Goal: Task Accomplishment & Management: Use online tool/utility

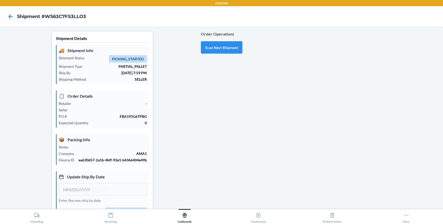
click at [252, 133] on div at bounding box center [340, 158] width 197 height 254
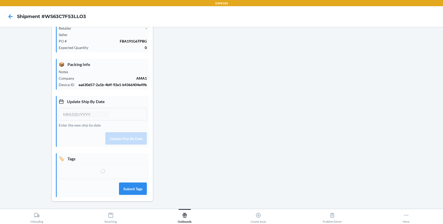
scroll to position [76, 0]
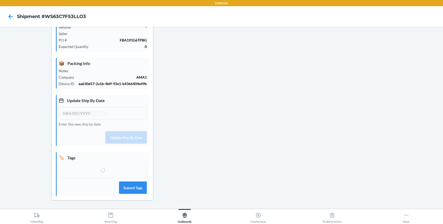
type input "[DATE]"
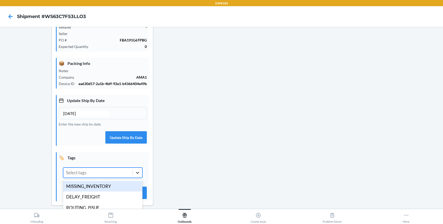
click at [137, 174] on icon at bounding box center [137, 172] width 5 height 5
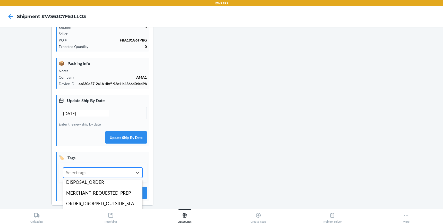
scroll to position [80, 0]
click at [118, 192] on div "MERCHANT_REQUESTED_PREP" at bounding box center [102, 192] width 79 height 11
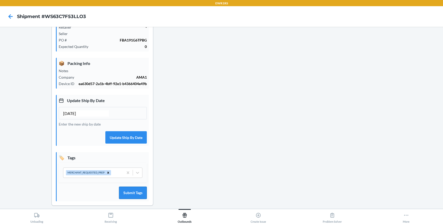
click at [139, 192] on button "Submit Tags" at bounding box center [133, 193] width 28 height 12
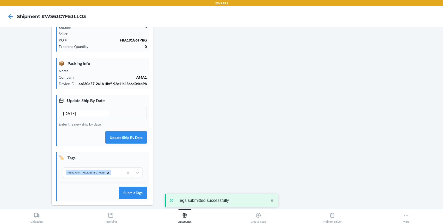
click at [247, 154] on div at bounding box center [340, 84] width 197 height 259
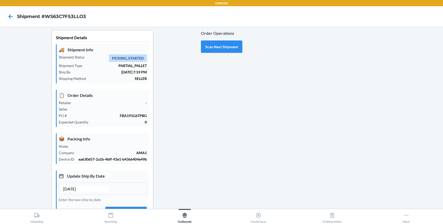
scroll to position [0, 0]
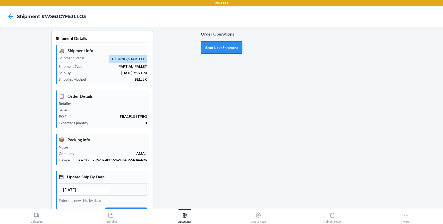
click at [214, 48] on button "Scan Next Shipment" at bounding box center [221, 47] width 41 height 12
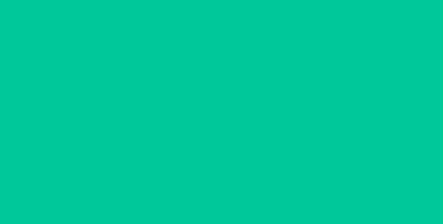
type input "[DATE]"
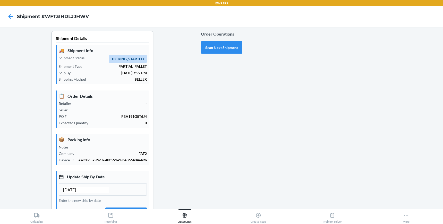
click at [172, 136] on div "Shipment Details 🚚 Shipment Info Shipment Status PICKING_STARTED Shipment Type …" at bounding box center [102, 160] width 197 height 259
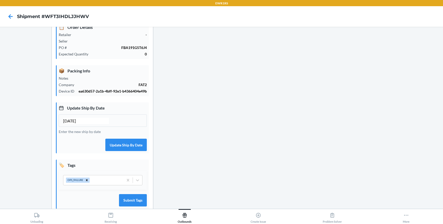
scroll to position [81, 0]
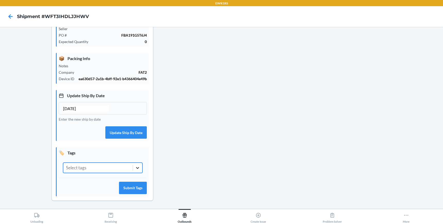
click at [139, 168] on icon at bounding box center [137, 167] width 5 height 5
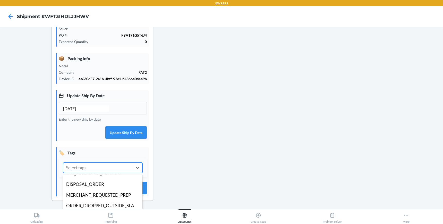
scroll to position [74, 0]
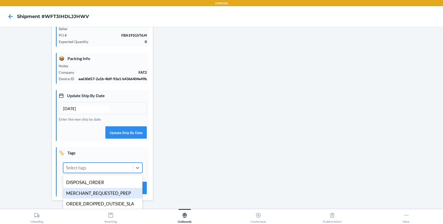
click at [113, 194] on div "MERCHANT_REQUESTED_PREP" at bounding box center [102, 193] width 79 height 11
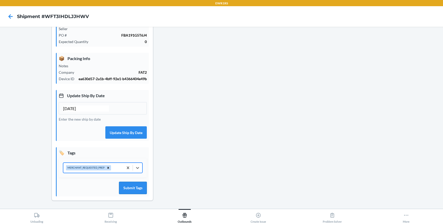
click at [139, 188] on button "Submit Tags" at bounding box center [133, 188] width 28 height 12
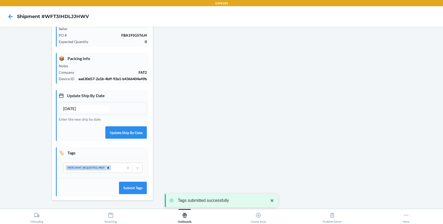
click at [189, 128] on div "Shipment Details 🚚 Shipment Info Shipment Status PICKING_STARTED Shipment Type …" at bounding box center [102, 79] width 197 height 259
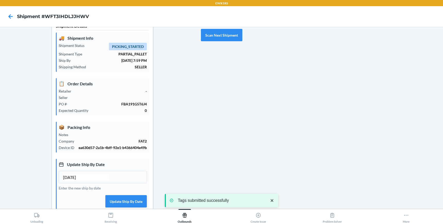
scroll to position [0, 0]
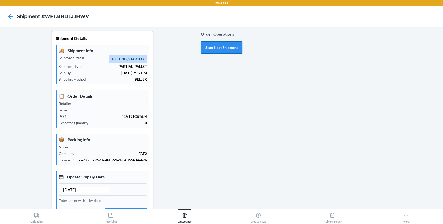
click at [216, 46] on button "Scan Next Shipment" at bounding box center [221, 47] width 41 height 12
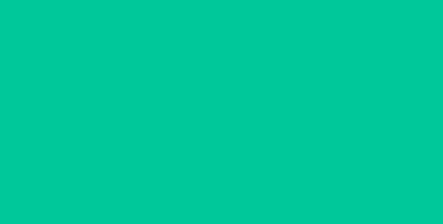
type input "[DATE]"
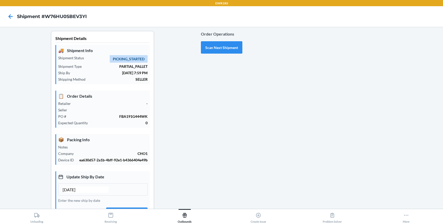
click at [170, 147] on div "Shipment Details 🚚 Shipment Info Shipment Status PICKING_STARTED Shipment Type …" at bounding box center [102, 163] width 197 height 265
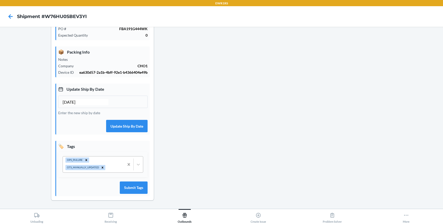
scroll to position [81, 0]
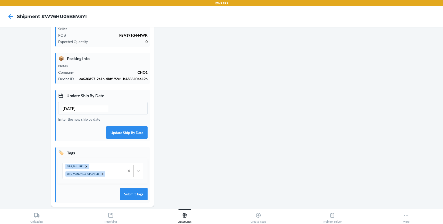
click at [129, 168] on icon at bounding box center [128, 170] width 5 height 5
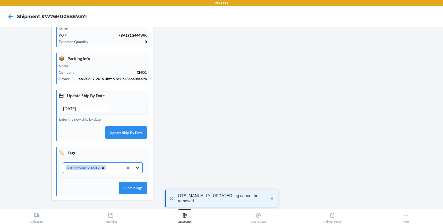
click at [136, 167] on icon at bounding box center [137, 167] width 5 height 5
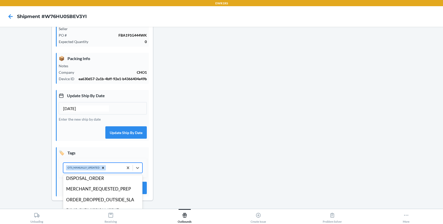
scroll to position [69, 0]
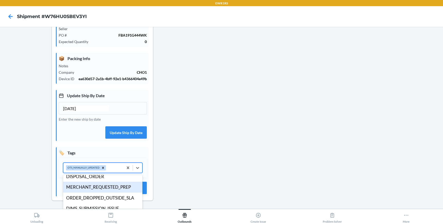
click at [119, 189] on div "MERCHANT_REQUESTED_PREP" at bounding box center [102, 187] width 79 height 11
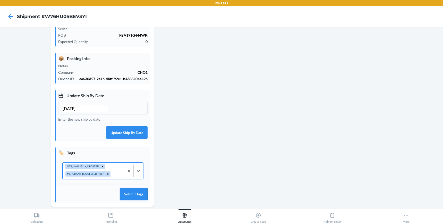
click at [134, 196] on button "Submit Tags" at bounding box center [134, 194] width 28 height 12
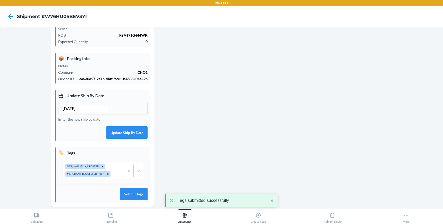
click at [246, 138] on div at bounding box center [340, 82] width 197 height 265
